Goal: Information Seeking & Learning: Learn about a topic

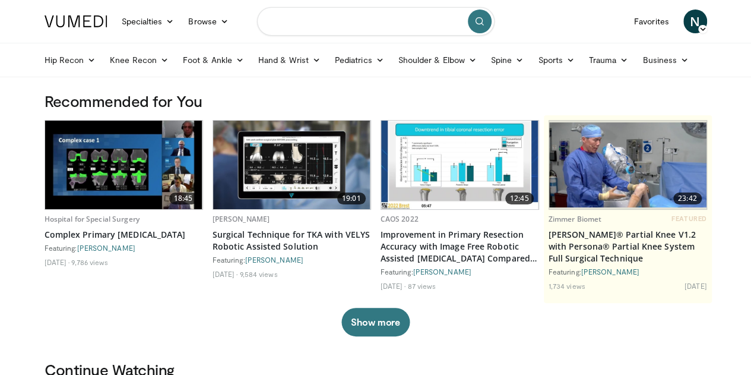
click at [344, 23] on input "Search topics, interventions" at bounding box center [375, 21] width 237 height 28
type input "*********"
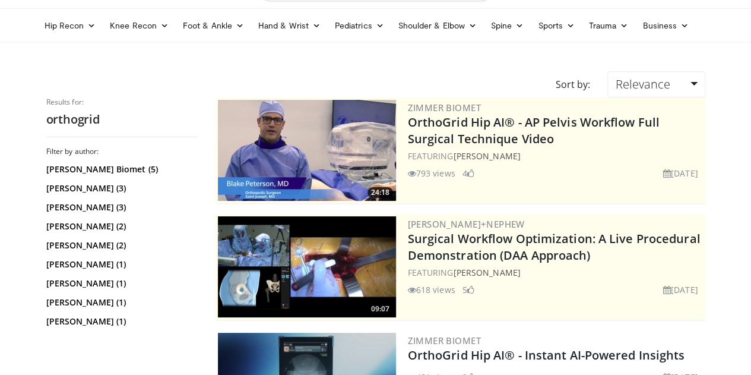
scroll to position [35, 0]
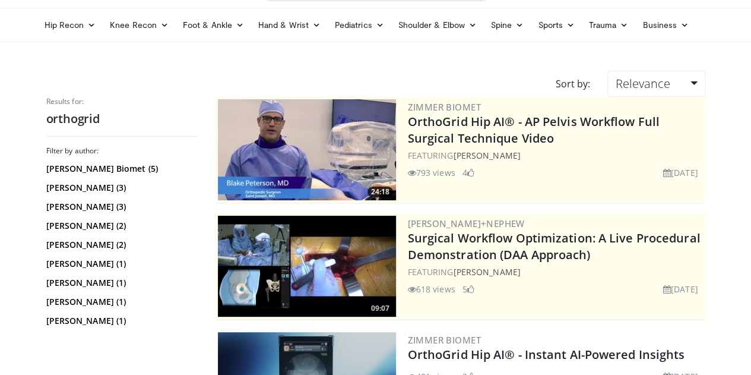
click at [348, 141] on img at bounding box center [307, 149] width 178 height 101
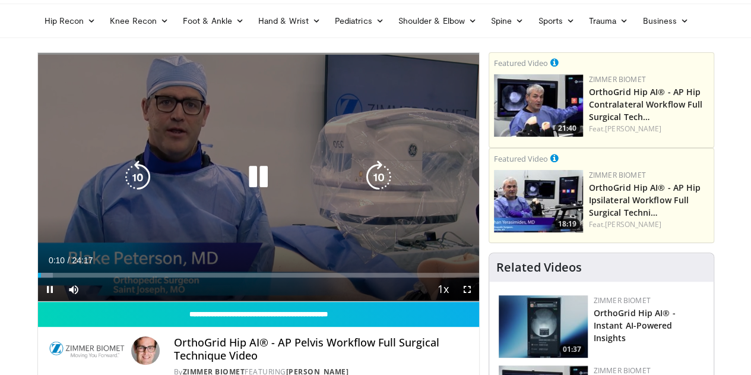
scroll to position [41, 0]
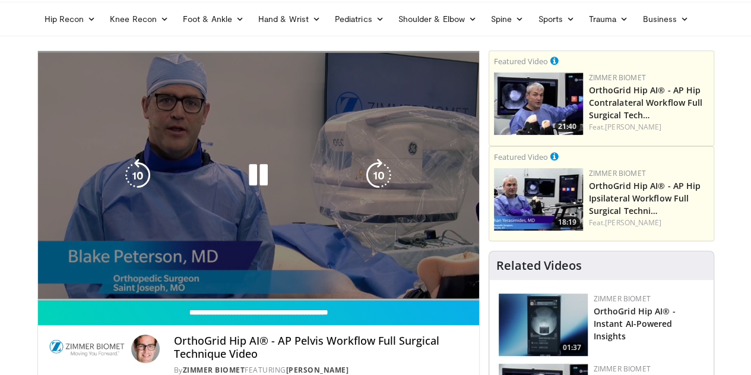
click at [251, 151] on div "10 seconds Tap to unmute" at bounding box center [258, 175] width 441 height 248
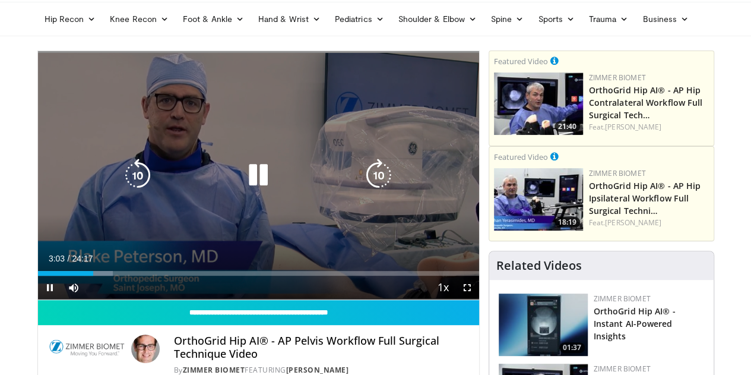
click at [253, 135] on div "10 seconds Tap to unmute" at bounding box center [258, 175] width 441 height 248
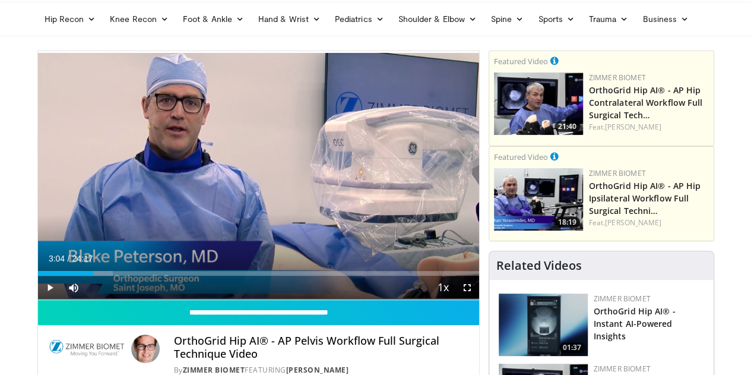
click at [253, 135] on div "10 seconds Tap to unmute" at bounding box center [258, 175] width 441 height 248
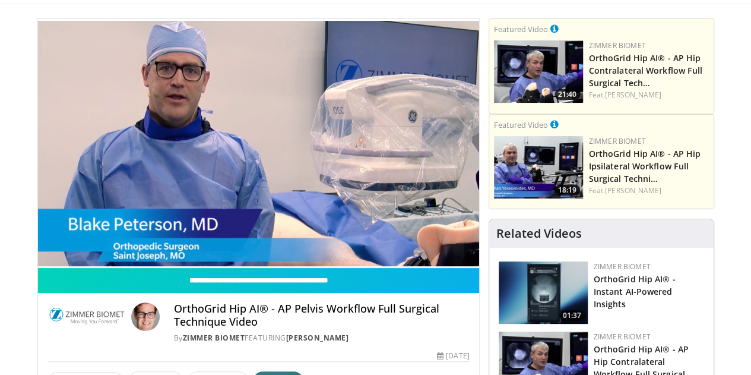
scroll to position [43, 0]
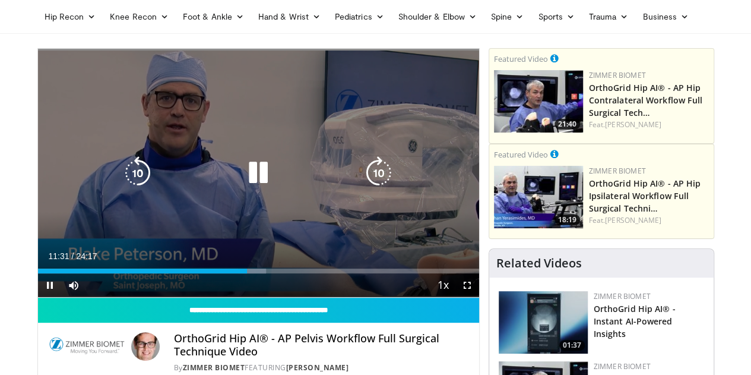
click at [372, 178] on icon "Video Player" at bounding box center [378, 172] width 33 height 33
click at [375, 177] on icon "Video Player" at bounding box center [378, 172] width 33 height 33
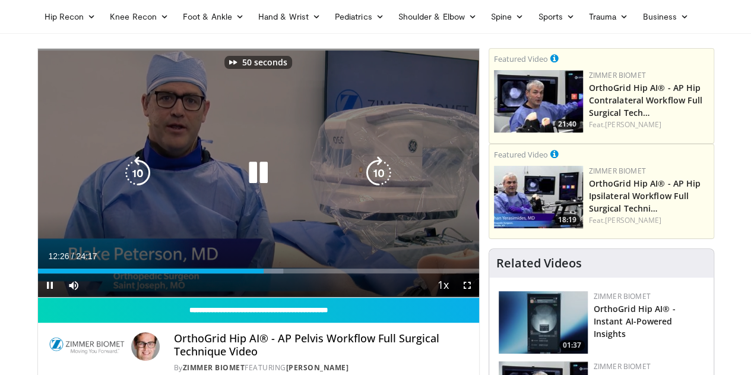
click at [375, 177] on icon "Video Player" at bounding box center [378, 172] width 33 height 33
click at [381, 178] on icon "Video Player" at bounding box center [378, 172] width 33 height 33
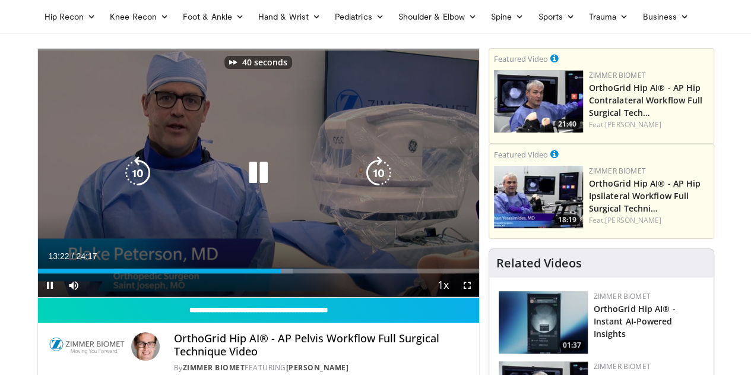
click at [381, 178] on icon "Video Player" at bounding box center [378, 172] width 33 height 33
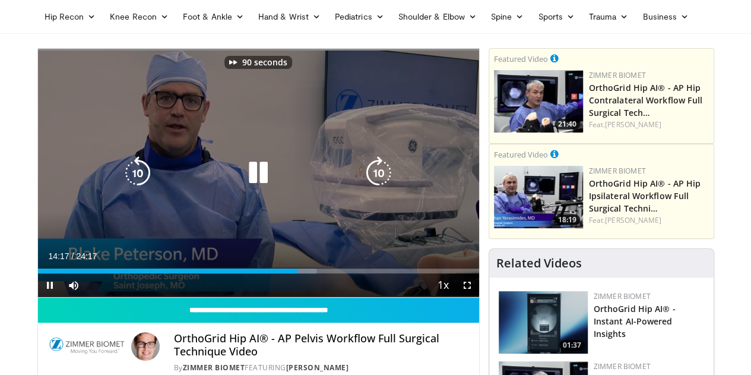
click at [381, 178] on icon "Video Player" at bounding box center [378, 172] width 33 height 33
click at [382, 185] on icon "Video Player" at bounding box center [378, 172] width 33 height 33
click at [381, 181] on icon "Video Player" at bounding box center [378, 172] width 33 height 33
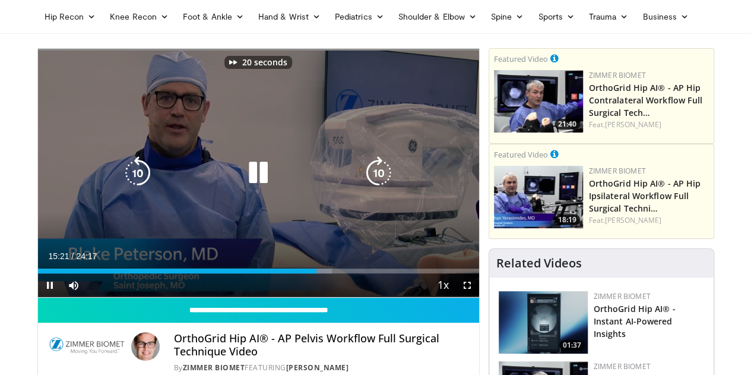
click at [381, 181] on icon "Video Player" at bounding box center [378, 172] width 33 height 33
click at [247, 180] on icon "Video Player" at bounding box center [258, 172] width 33 height 33
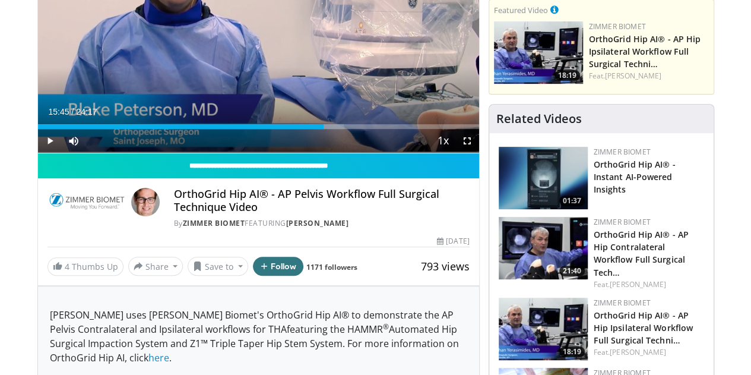
scroll to position [221, 0]
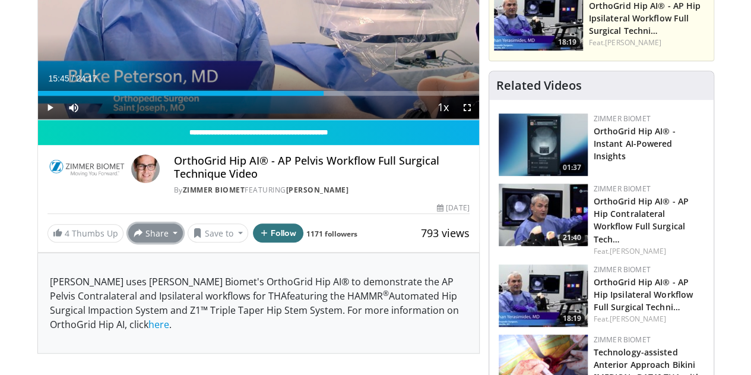
click at [133, 242] on button "Share" at bounding box center [155, 232] width 55 height 19
click at [138, 265] on span "E-mail" at bounding box center [155, 258] width 34 height 13
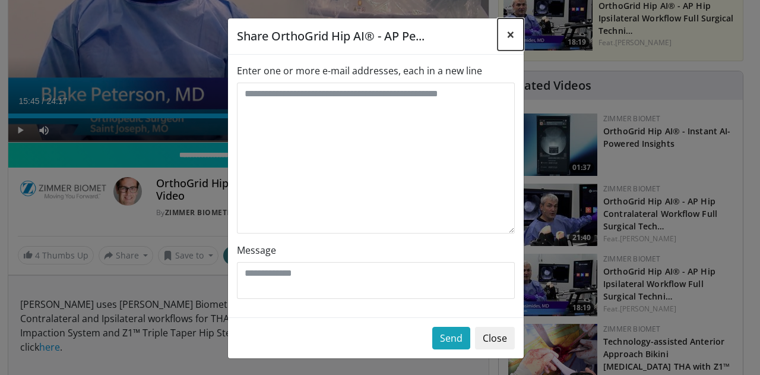
click at [510, 36] on span "×" at bounding box center [510, 34] width 8 height 20
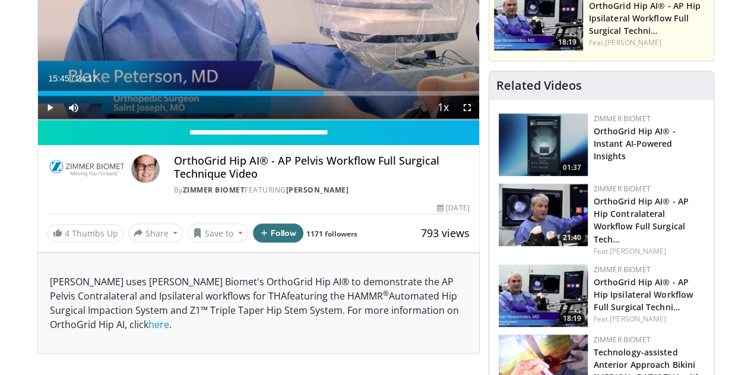
click at [38, 198] on div "OrthoGrid Hip AI® - AP Pelvis Workflow Full Surgical Technique Video By Zimmer …" at bounding box center [258, 171] width 441 height 53
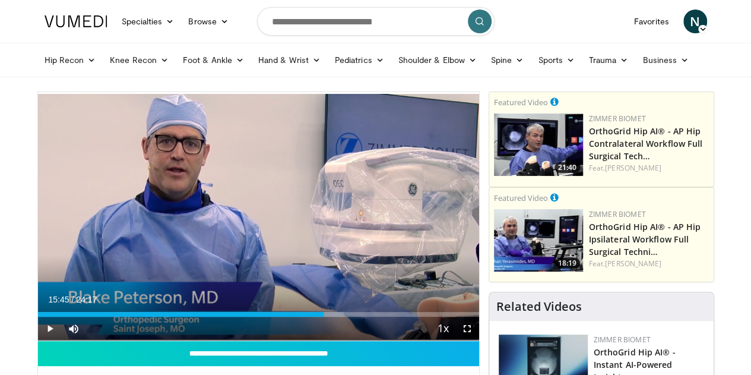
click at [243, 15] on nav "Specialties Adult & Family Medicine Allergy, Asthma, Immunology Anesthesiology …" at bounding box center [375, 21] width 677 height 43
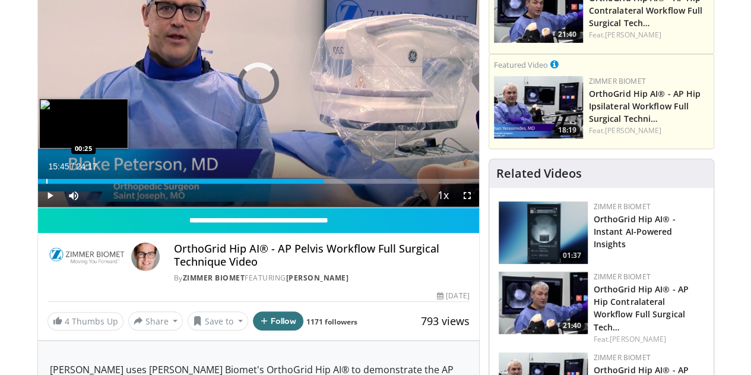
drag, startPoint x: 315, startPoint y: 202, endPoint x: 14, endPoint y: 201, distance: 300.4
click at [46, 183] on div "Progress Bar" at bounding box center [46, 181] width 1 height 5
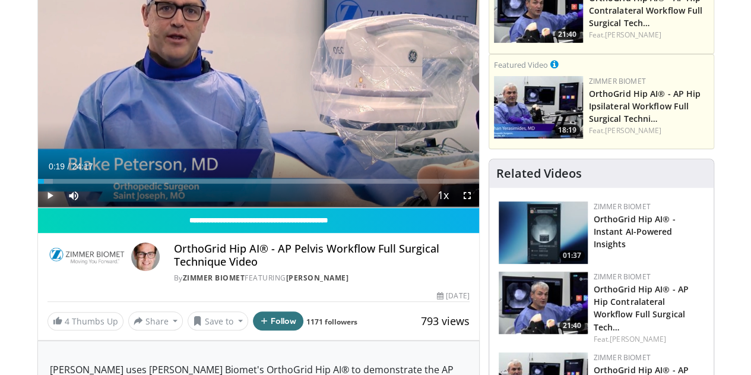
click at [38, 207] on span "Video Player" at bounding box center [50, 195] width 24 height 24
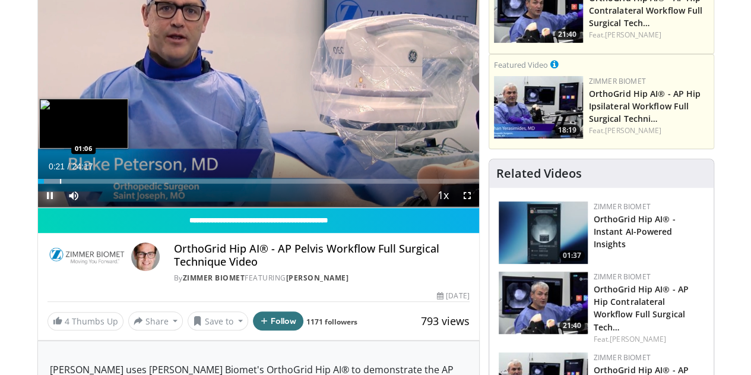
click at [60, 183] on div "Progress Bar" at bounding box center [60, 181] width 1 height 5
click at [68, 183] on div "Progress Bar" at bounding box center [68, 181] width 1 height 5
click at [45, 183] on div "Loaded : 9.52% 01:51 01:51" at bounding box center [258, 177] width 441 height 11
click at [50, 183] on div "Progress Bar" at bounding box center [50, 181] width 1 height 5
click at [38, 183] on div "Loaded : 6.80% 00:52 00:52" at bounding box center [258, 181] width 441 height 5
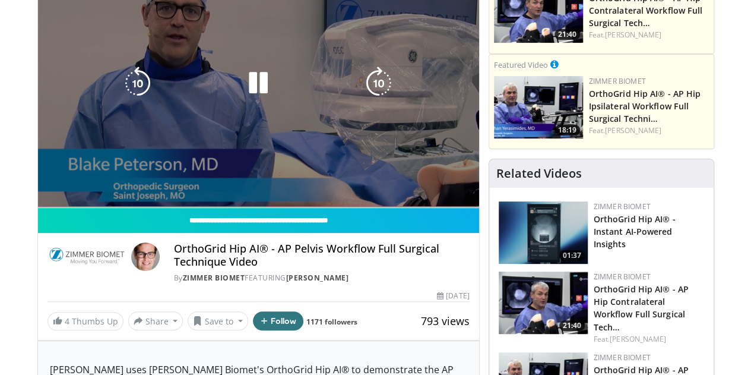
click at [38, 201] on div "40 seconds Tap to unmute" at bounding box center [258, 83] width 441 height 248
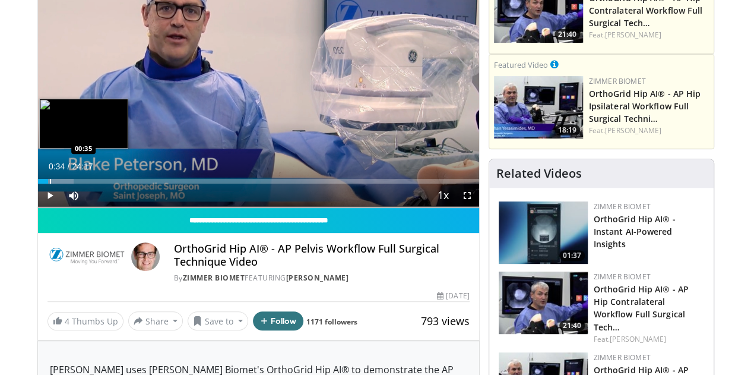
click at [38, 183] on div "00:34" at bounding box center [43, 181] width 10 height 5
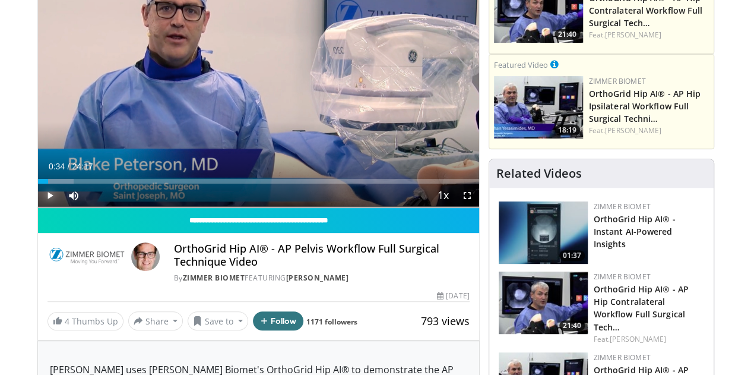
click at [38, 207] on span "Video Player" at bounding box center [50, 195] width 24 height 24
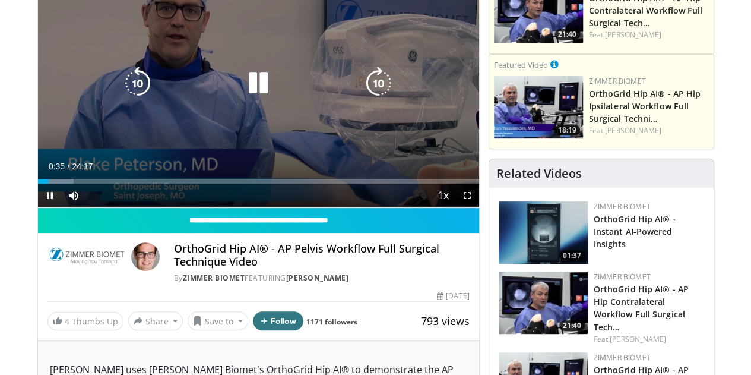
click at [121, 91] on icon "Video Player" at bounding box center [137, 82] width 33 height 33
click at [375, 95] on icon "Video Player" at bounding box center [378, 82] width 33 height 33
click at [245, 97] on icon "Video Player" at bounding box center [258, 82] width 33 height 33
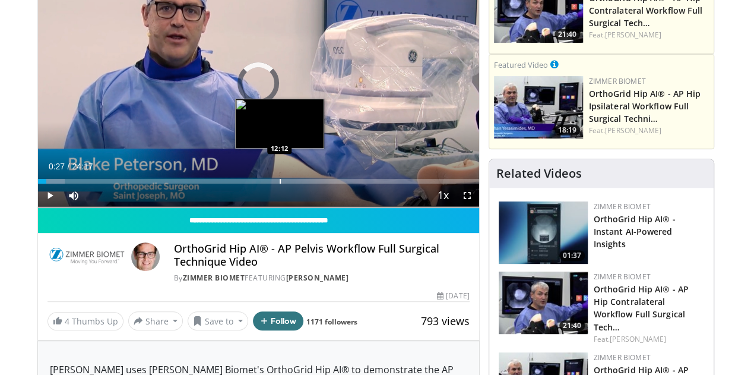
click at [280, 183] on div "Progress Bar" at bounding box center [280, 181] width 1 height 5
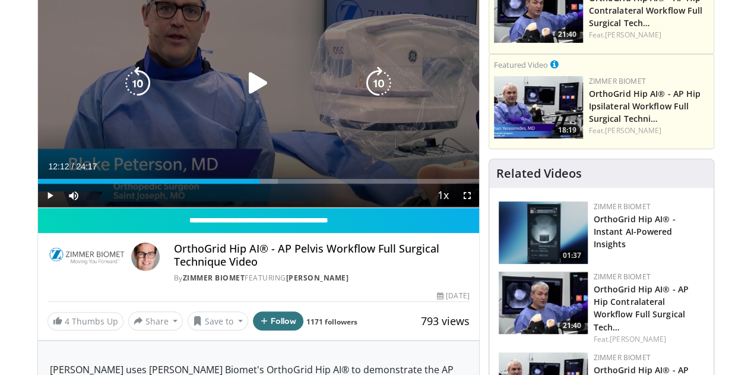
click at [244, 100] on icon "Video Player" at bounding box center [258, 82] width 33 height 33
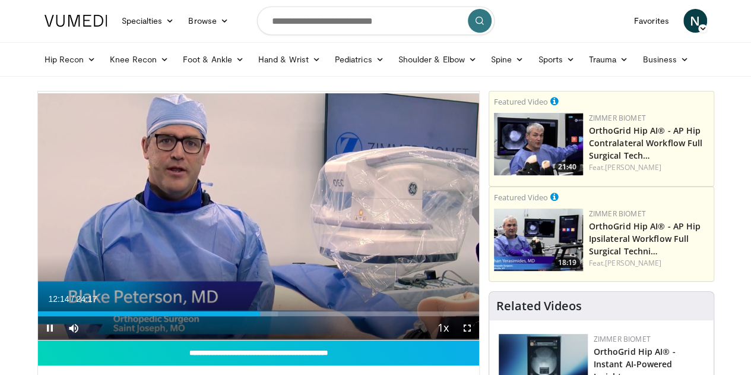
scroll to position [0, 0]
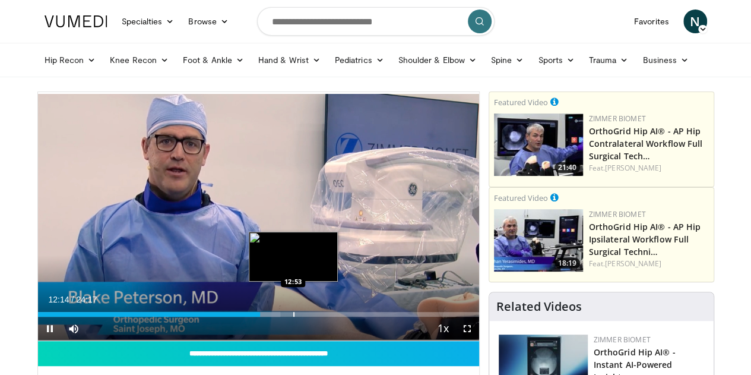
click at [262, 316] on div "Loaded : 54.93% 12:15 12:53" at bounding box center [258, 310] width 441 height 11
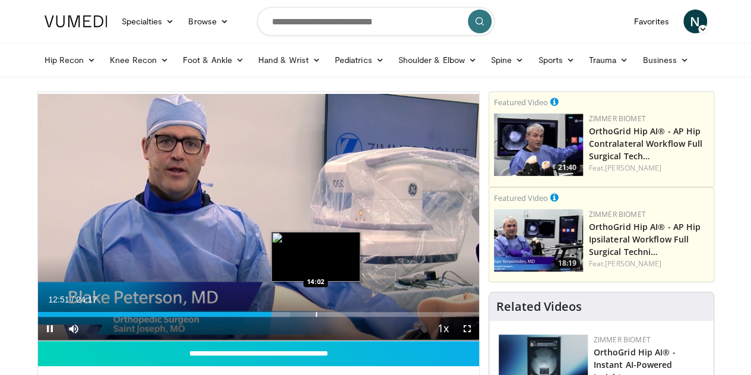
click at [316, 316] on div "Progress Bar" at bounding box center [316, 314] width 1 height 5
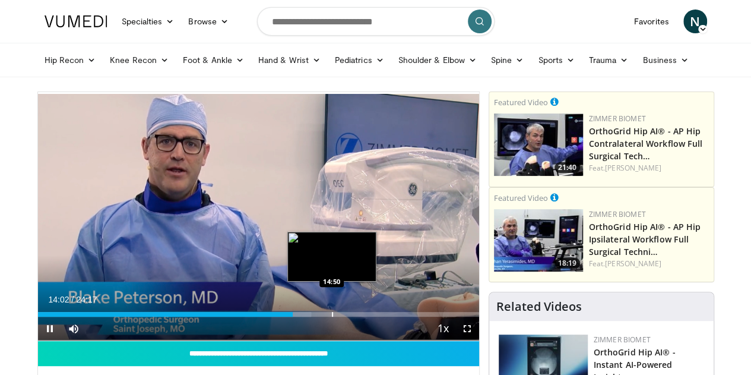
click at [302, 316] on div "Loaded : 61.92% 14:03 14:50" at bounding box center [258, 310] width 441 height 11
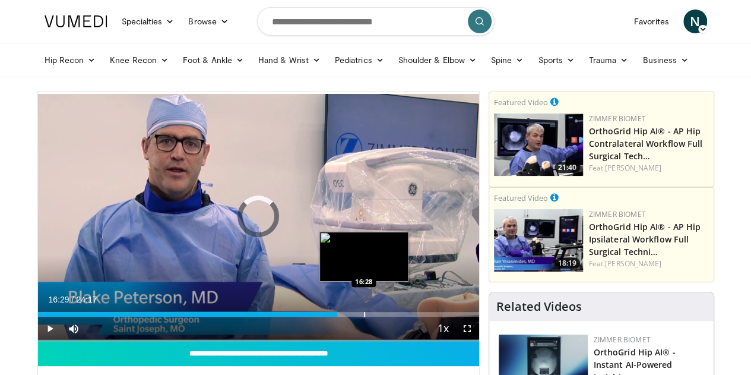
click at [334, 316] on div "Loaded : 65.91% 14:53 16:28" at bounding box center [258, 310] width 441 height 11
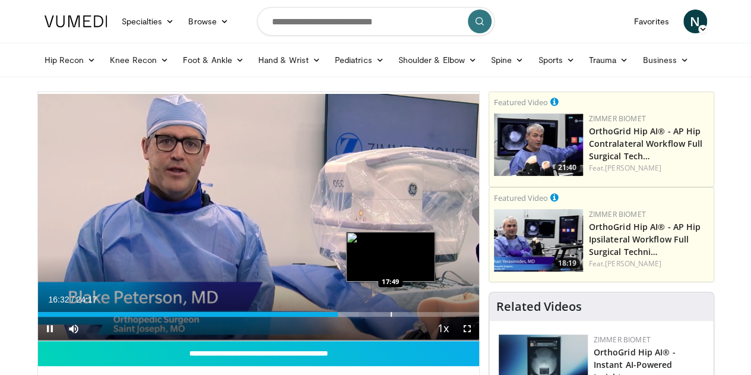
click at [391, 316] on div "Progress Bar" at bounding box center [391, 314] width 1 height 5
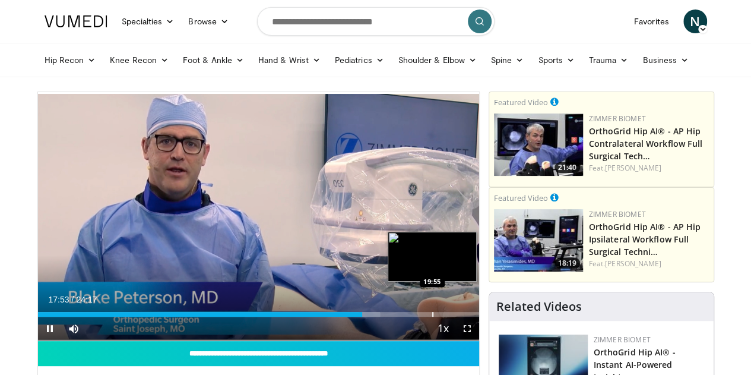
click at [432, 316] on div "Progress Bar" at bounding box center [432, 314] width 1 height 5
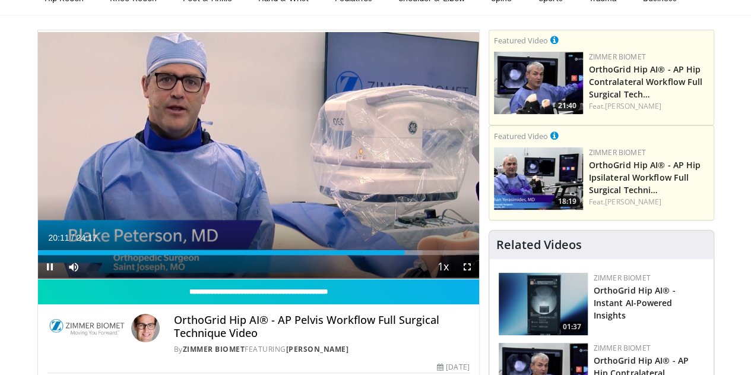
scroll to position [70, 0]
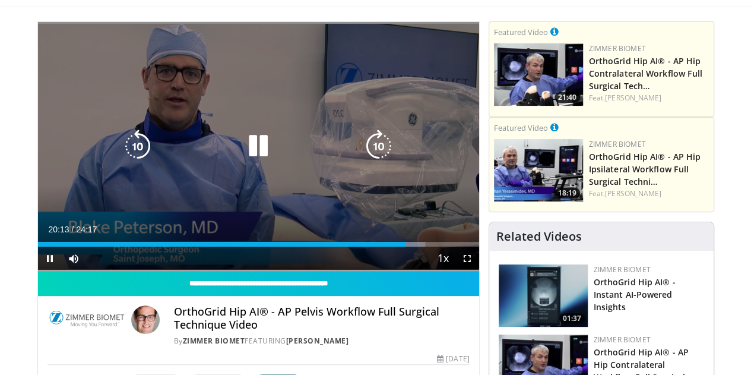
click at [251, 157] on icon "Video Player" at bounding box center [258, 145] width 33 height 33
click at [249, 157] on icon "Video Player" at bounding box center [258, 145] width 33 height 33
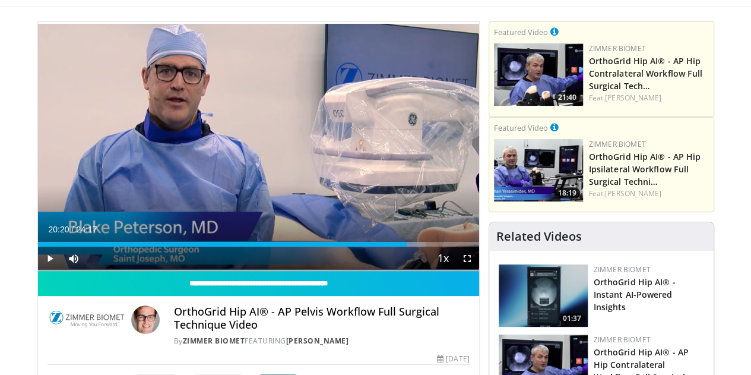
click at [562, 59] on img at bounding box center [538, 74] width 89 height 62
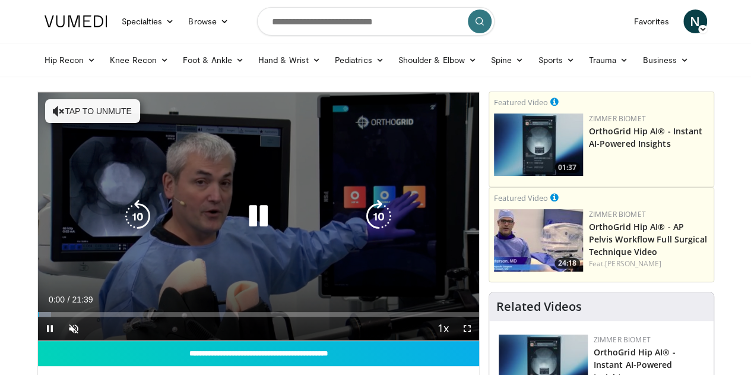
click at [75, 264] on div "10 seconds Tap to unmute" at bounding box center [258, 216] width 441 height 248
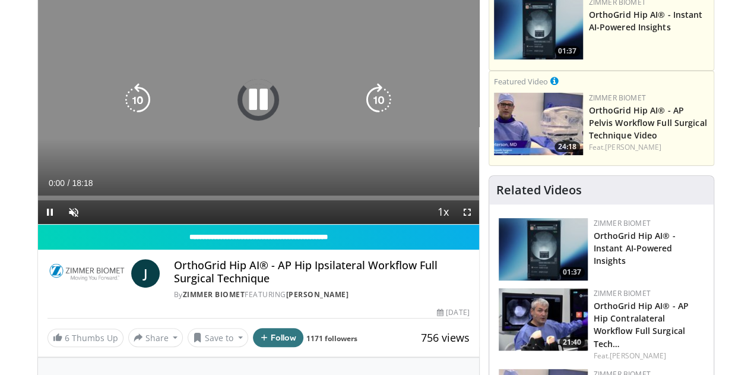
scroll to position [119, 0]
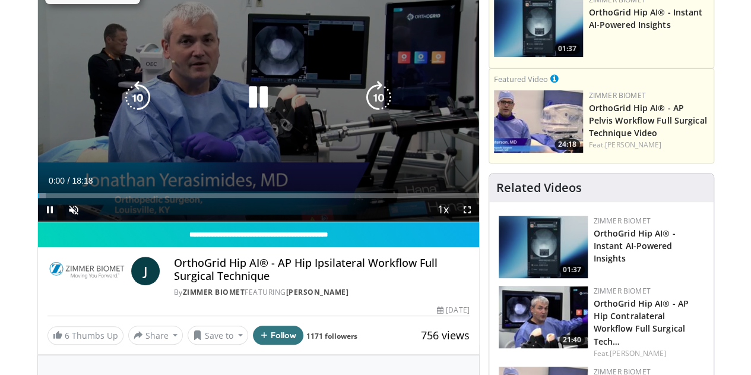
click at [242, 106] on icon "Video Player" at bounding box center [258, 97] width 33 height 33
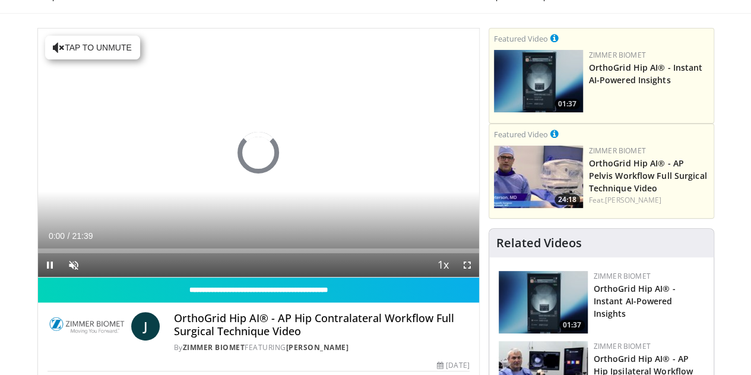
scroll to position [69, 0]
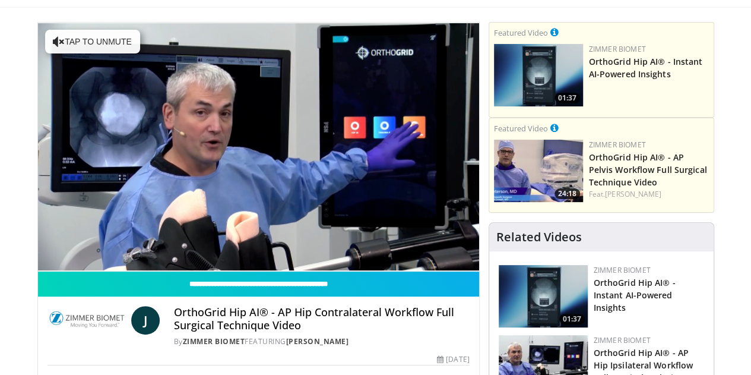
click at [578, 77] on img at bounding box center [538, 75] width 89 height 62
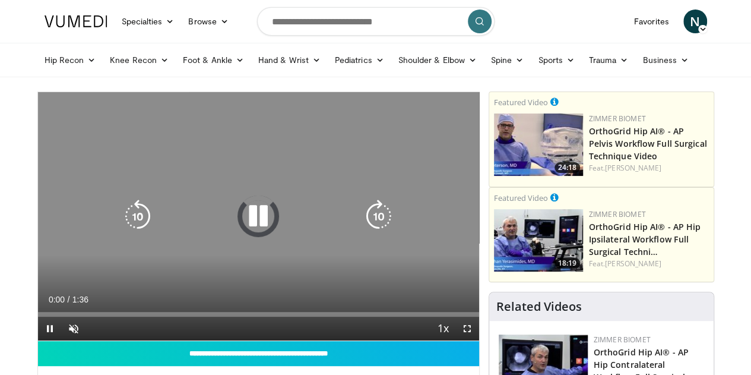
scroll to position [76, 0]
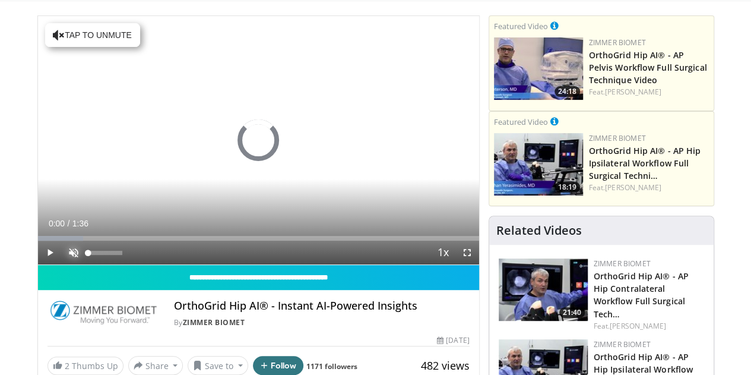
click at [62, 264] on span "Video Player" at bounding box center [74, 252] width 24 height 24
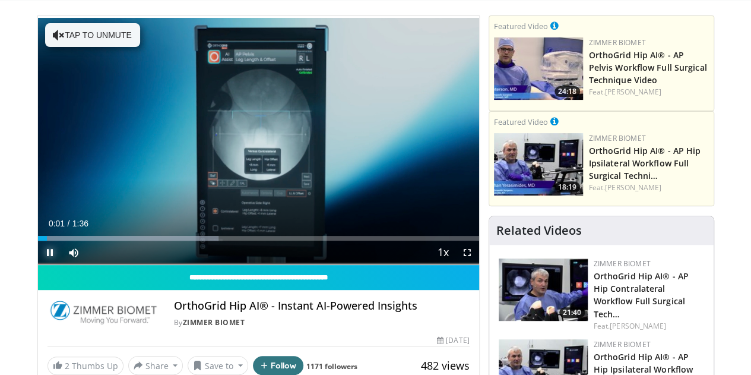
click at [38, 264] on span "Video Player" at bounding box center [50, 252] width 24 height 24
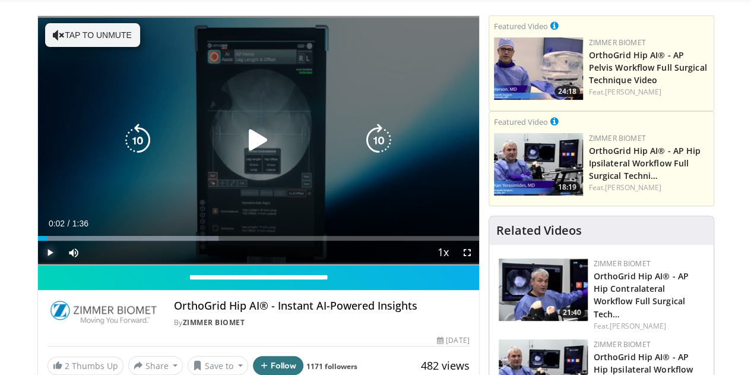
scroll to position [0, 0]
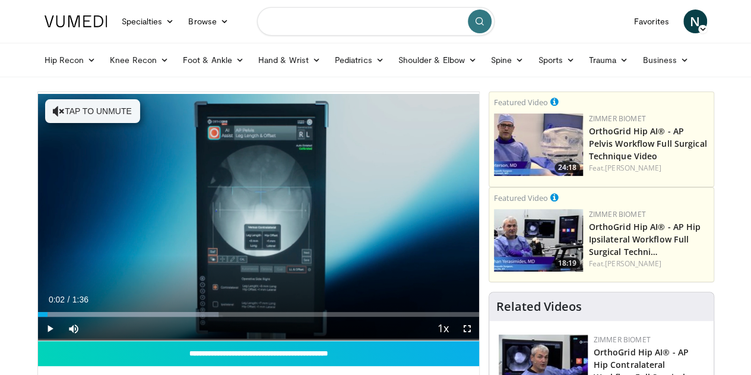
click at [294, 15] on input "Search topics, interventions" at bounding box center [375, 21] width 237 height 28
type input "*********"
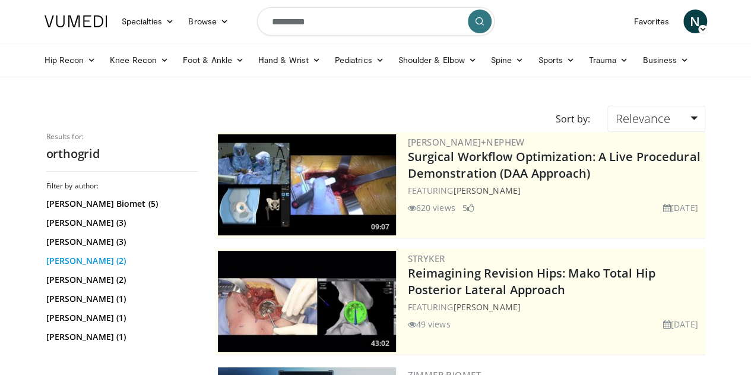
click at [62, 260] on link "[PERSON_NAME] (2)" at bounding box center [120, 261] width 148 height 12
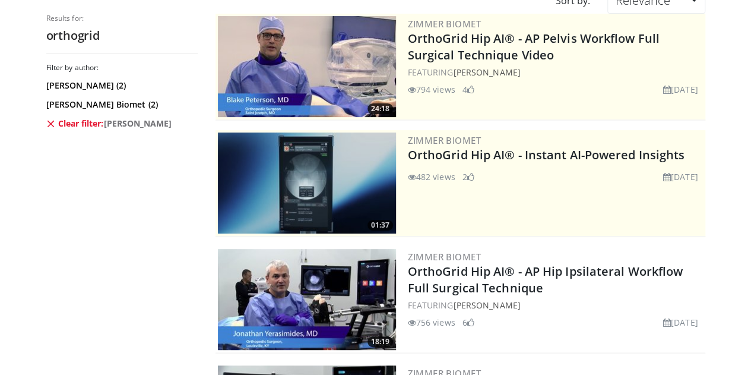
scroll to position [127, 0]
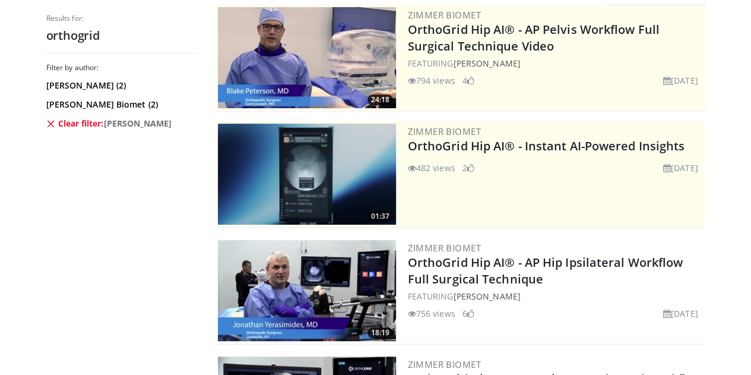
click at [46, 123] on icon at bounding box center [50, 123] width 9 height 9
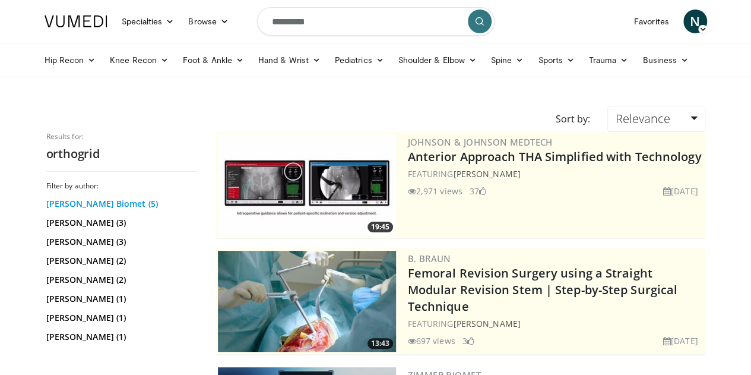
click at [55, 198] on link "[PERSON_NAME] Biomet (5)" at bounding box center [120, 204] width 148 height 12
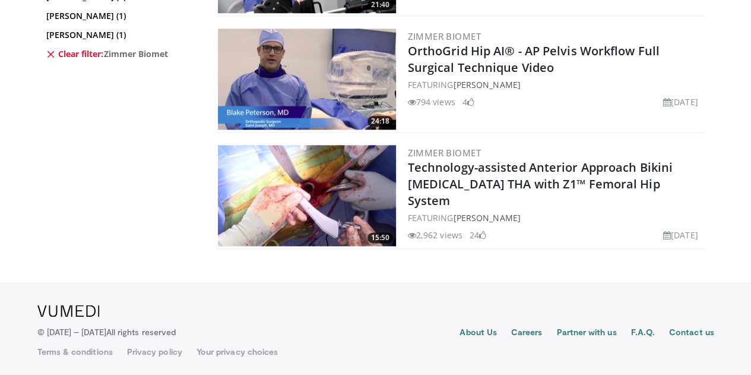
scroll to position [401, 0]
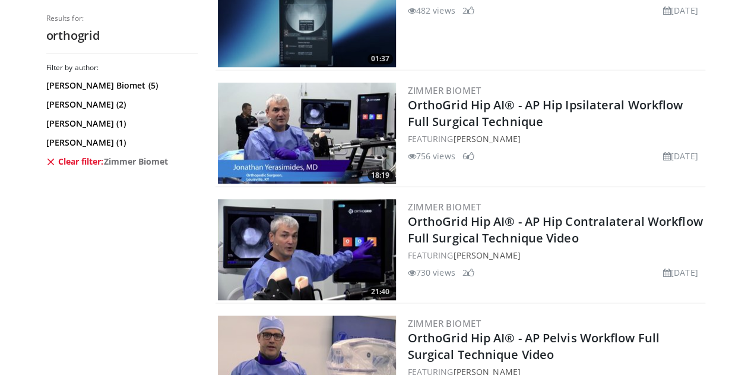
click at [325, 109] on img at bounding box center [307, 133] width 178 height 101
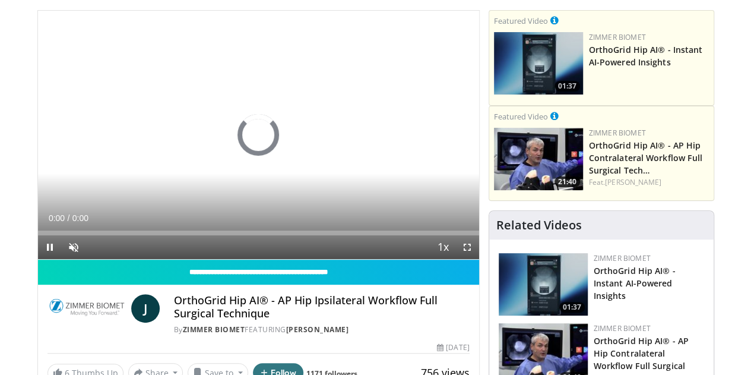
scroll to position [101, 0]
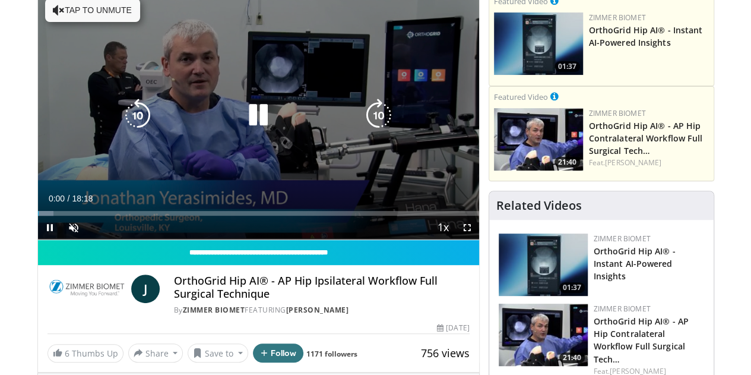
click at [243, 125] on icon "Video Player" at bounding box center [258, 115] width 33 height 33
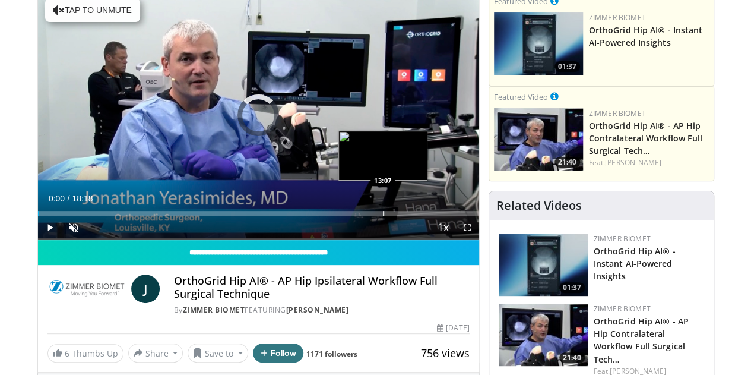
drag, startPoint x: 217, startPoint y: 230, endPoint x: 351, endPoint y: 233, distance: 133.6
click at [351, 216] on div "Loaded : 0.00% 13:07 13:07" at bounding box center [258, 209] width 441 height 11
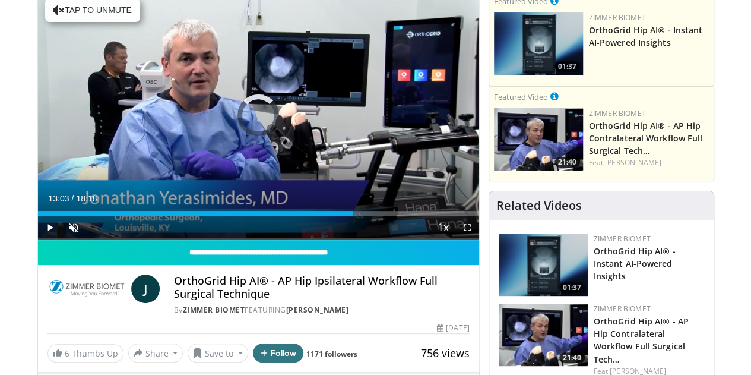
click at [381, 216] on div "Progress Bar" at bounding box center [381, 213] width 1 height 5
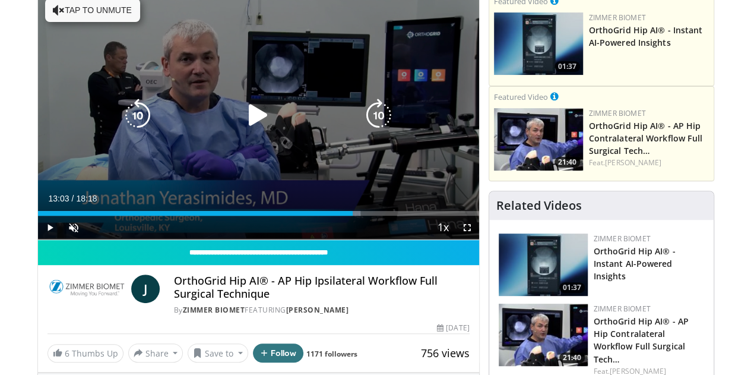
click at [249, 125] on icon "Video Player" at bounding box center [258, 115] width 33 height 33
click at [96, 17] on button "Tap to unmute" at bounding box center [92, 10] width 95 height 24
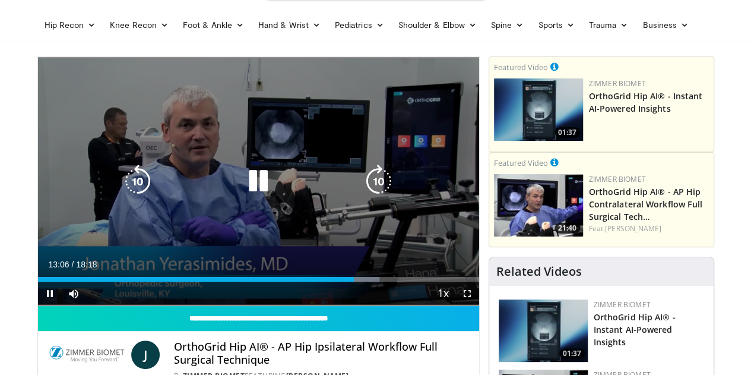
scroll to position [34, 0]
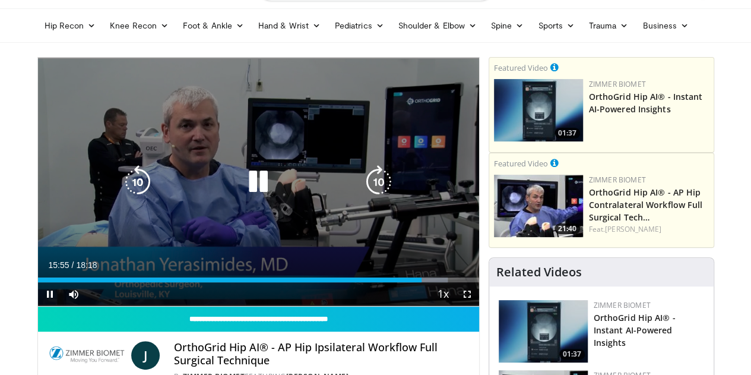
click at [254, 189] on icon "Video Player" at bounding box center [258, 181] width 33 height 33
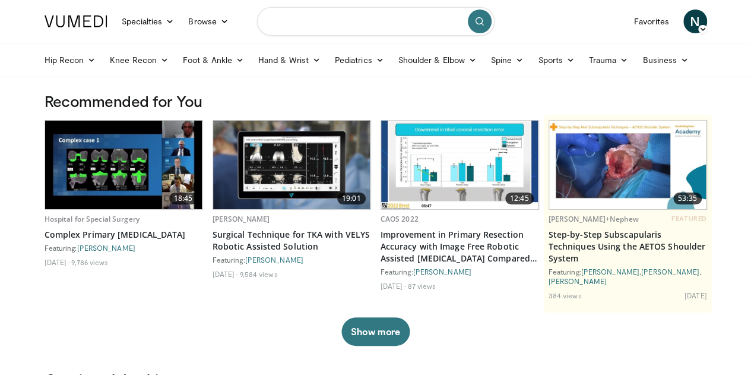
click at [353, 21] on input "Search topics, interventions" at bounding box center [375, 21] width 237 height 28
type input "*********"
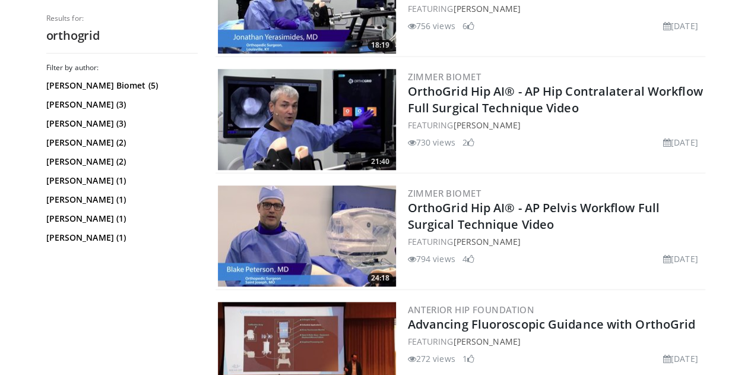
scroll to position [585, 0]
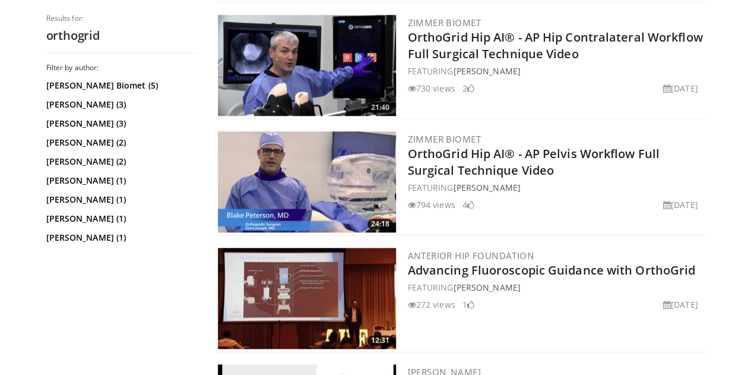
click at [294, 188] on img at bounding box center [307, 181] width 178 height 101
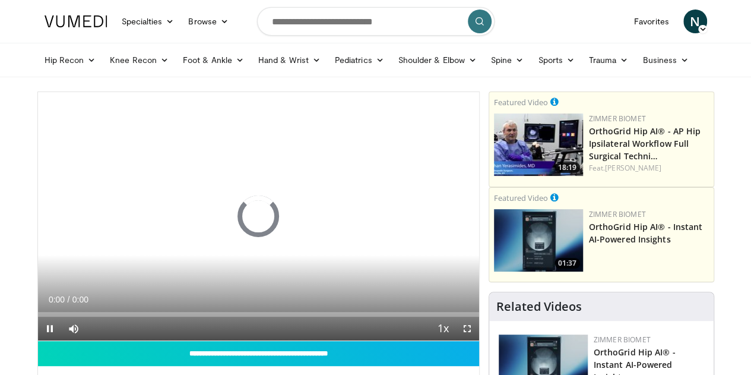
scroll to position [78, 0]
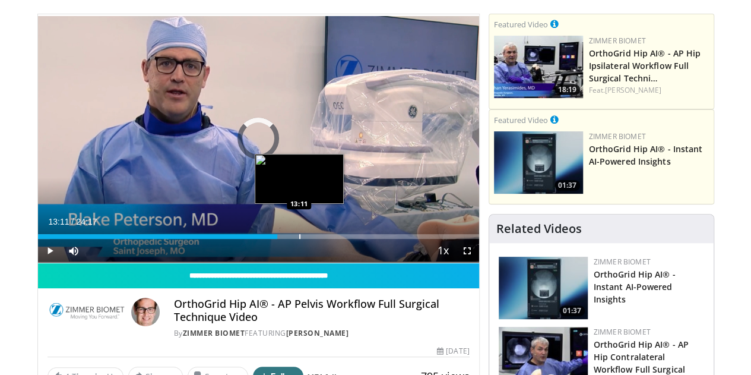
click at [268, 239] on div "Loaded : 2.72% 13:11 13:11" at bounding box center [258, 232] width 441 height 11
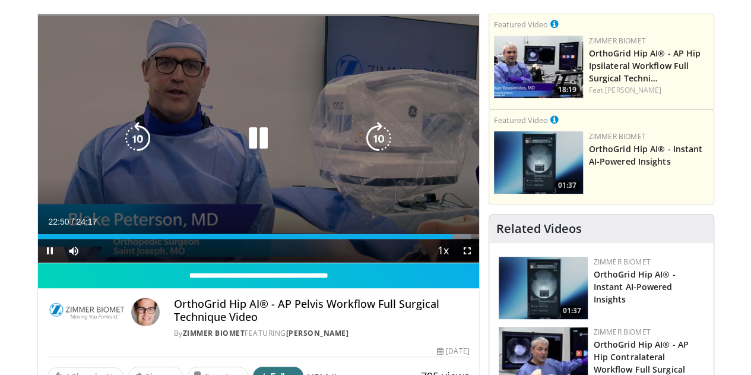
click at [121, 150] on icon "Video Player" at bounding box center [137, 138] width 33 height 33
click at [121, 144] on icon "Video Player" at bounding box center [137, 138] width 33 height 33
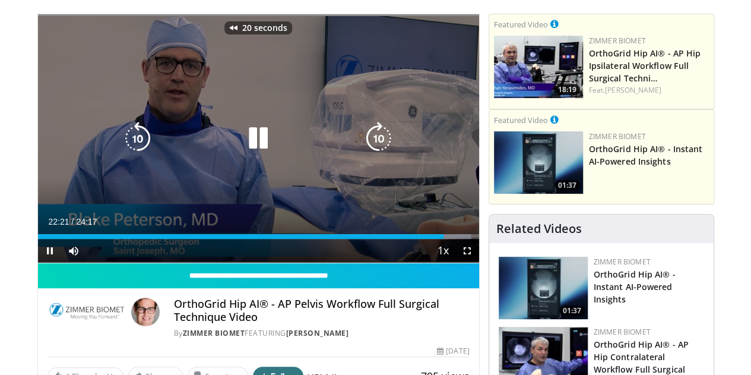
click at [121, 144] on icon "Video Player" at bounding box center [137, 138] width 33 height 33
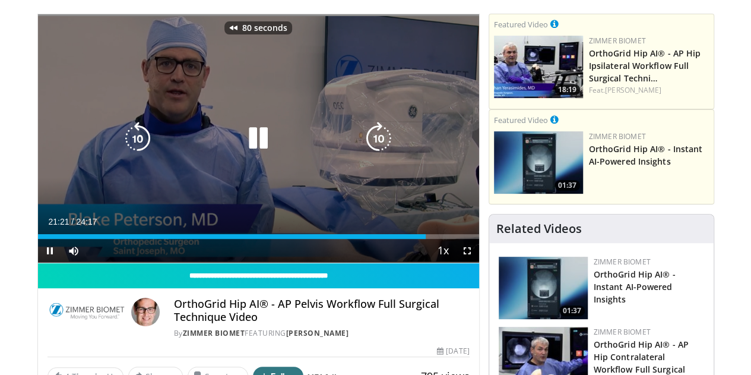
click at [121, 144] on icon "Video Player" at bounding box center [137, 138] width 33 height 33
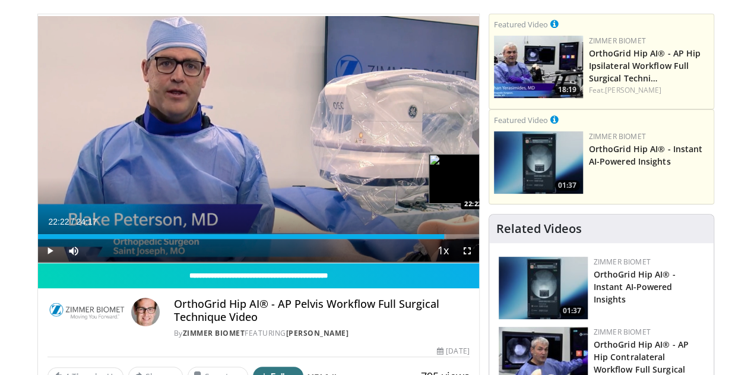
click at [451, 239] on div "Loaded : 92.53% 22:22 22:22" at bounding box center [258, 232] width 441 height 11
click at [497, 239] on div "Progress Bar" at bounding box center [497, 236] width 1 height 5
click at [477, 239] on div "Loaded : 99.34% 23:12 23:40" at bounding box center [258, 232] width 441 height 11
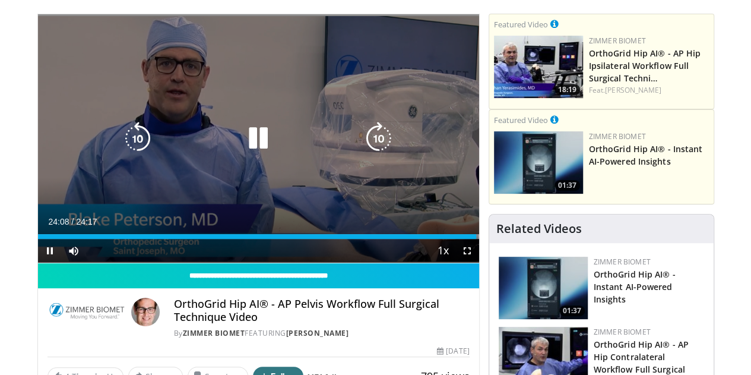
click at [243, 141] on icon "Video Player" at bounding box center [258, 138] width 33 height 33
